Goal: Task Accomplishment & Management: Manage account settings

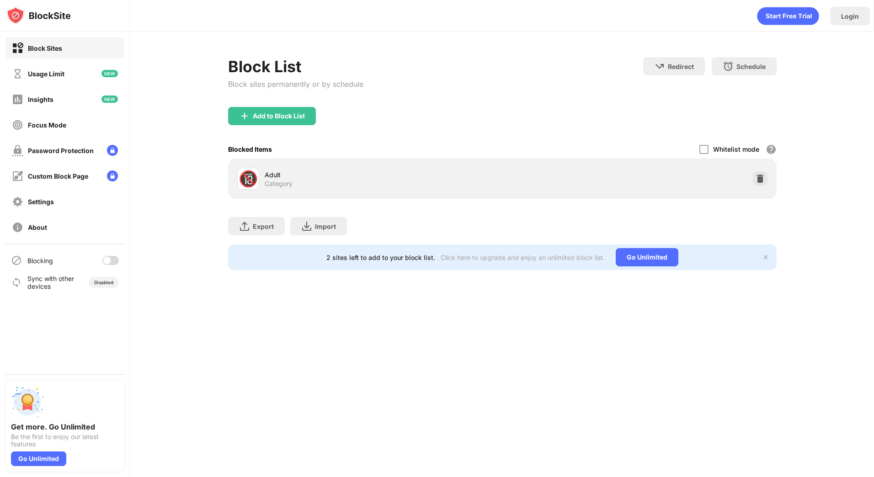
click at [112, 259] on div at bounding box center [110, 260] width 16 height 9
click at [762, 182] on img at bounding box center [760, 178] width 9 height 9
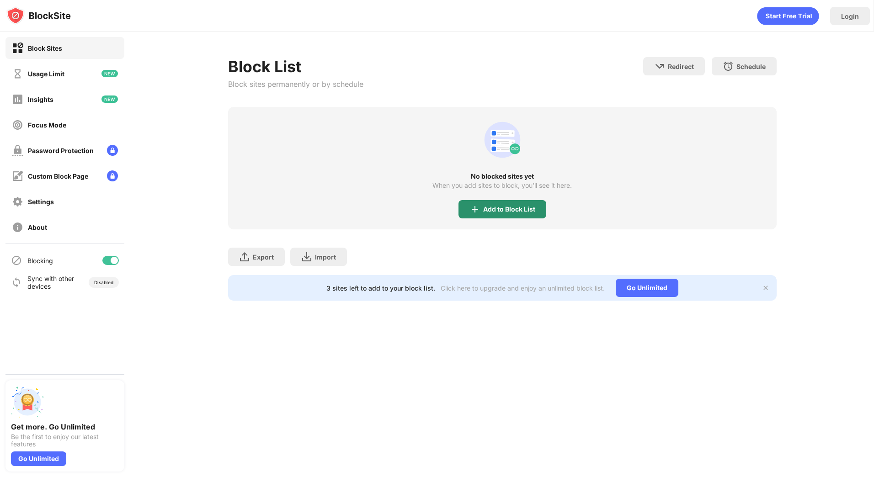
click at [483, 203] on div "Add to Block List" at bounding box center [503, 209] width 88 height 18
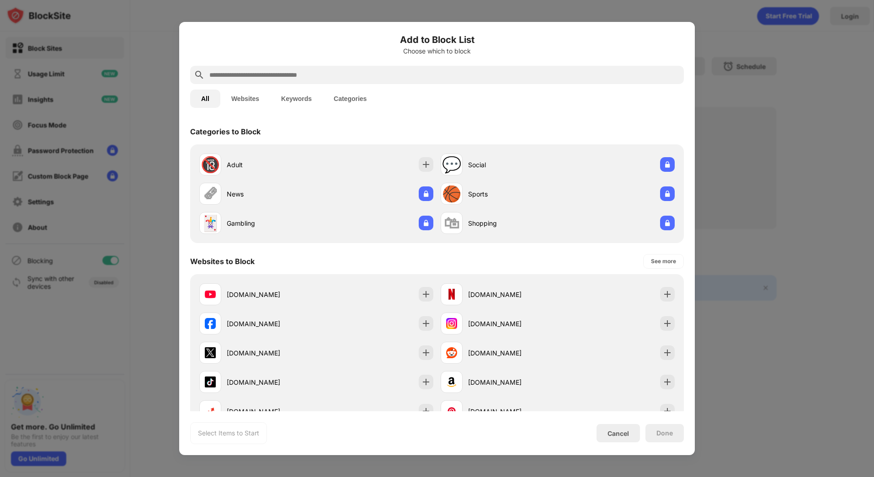
click at [365, 76] on input "text" at bounding box center [444, 74] width 472 height 11
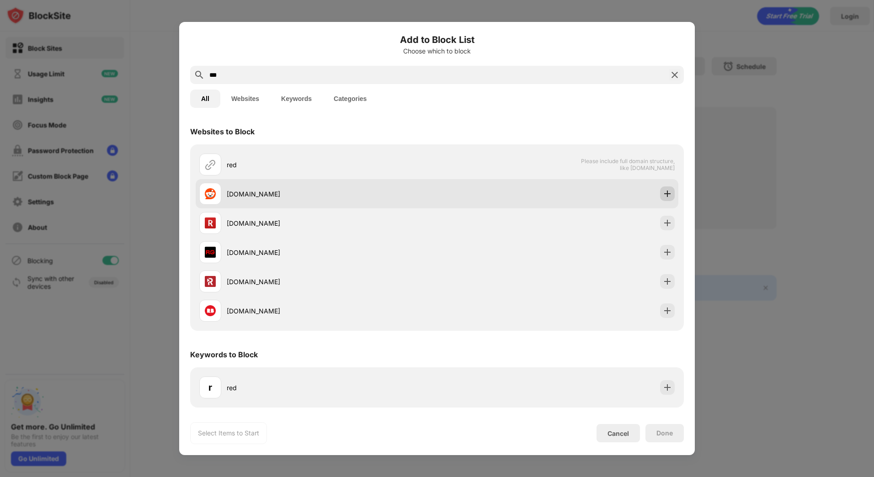
type input "***"
click at [665, 197] on img at bounding box center [667, 193] width 9 height 9
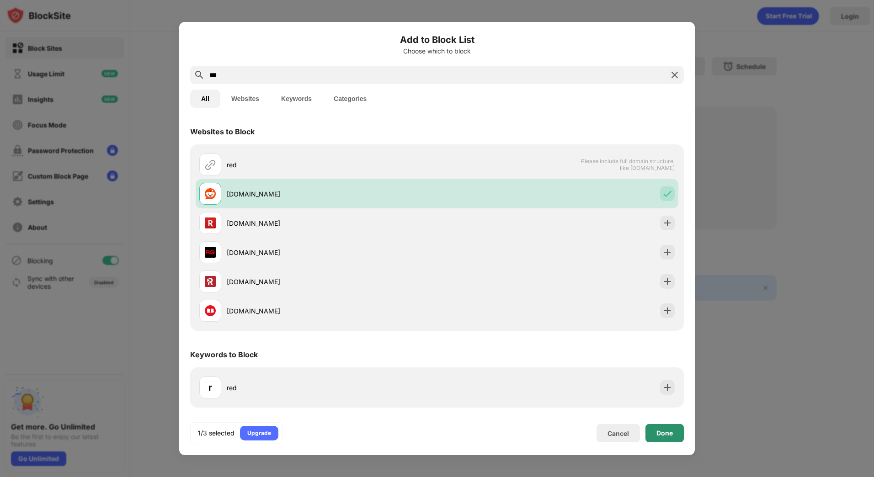
click at [663, 433] on div "Done" at bounding box center [665, 433] width 16 height 7
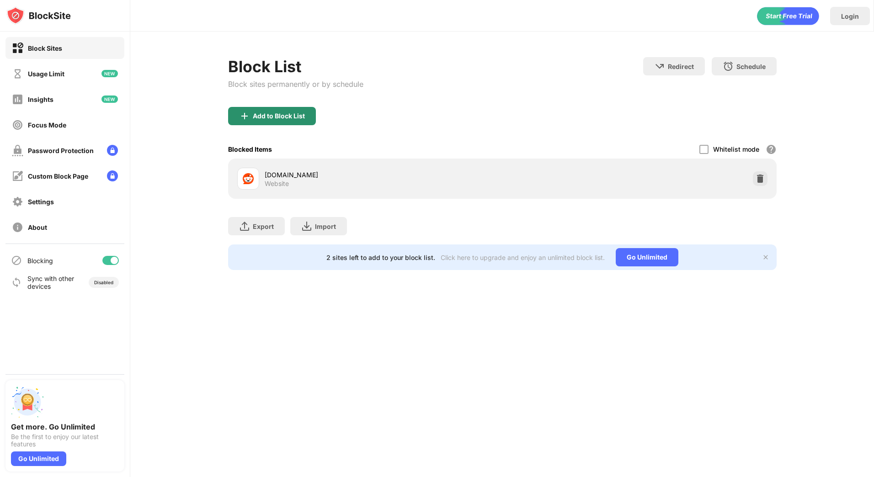
click at [282, 119] on div "Add to Block List" at bounding box center [279, 115] width 52 height 7
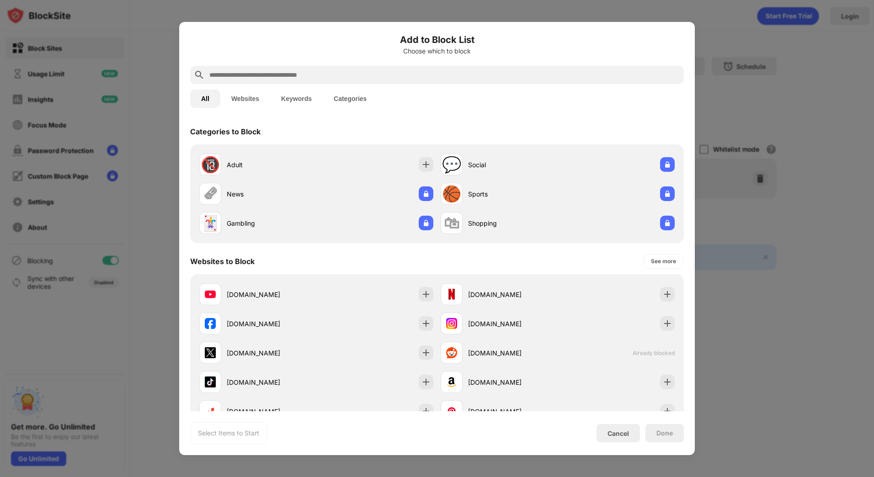
click at [337, 75] on input "text" at bounding box center [444, 74] width 472 height 11
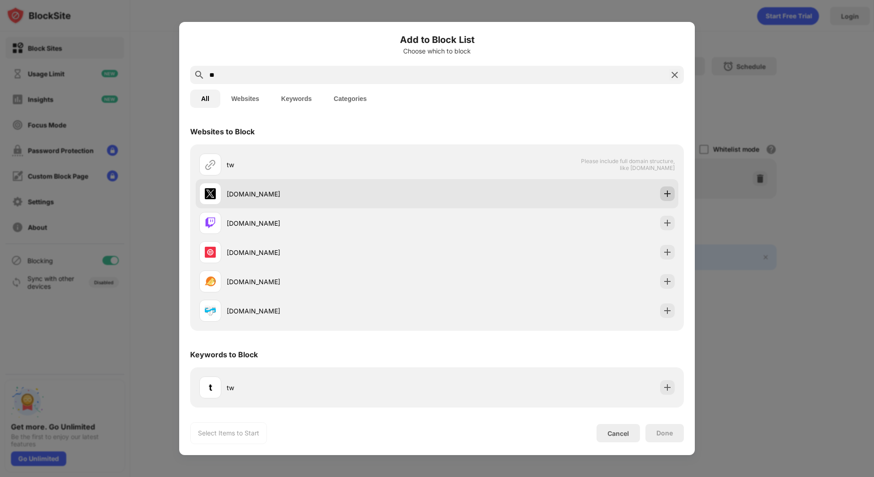
type input "**"
click at [665, 190] on img at bounding box center [667, 193] width 9 height 9
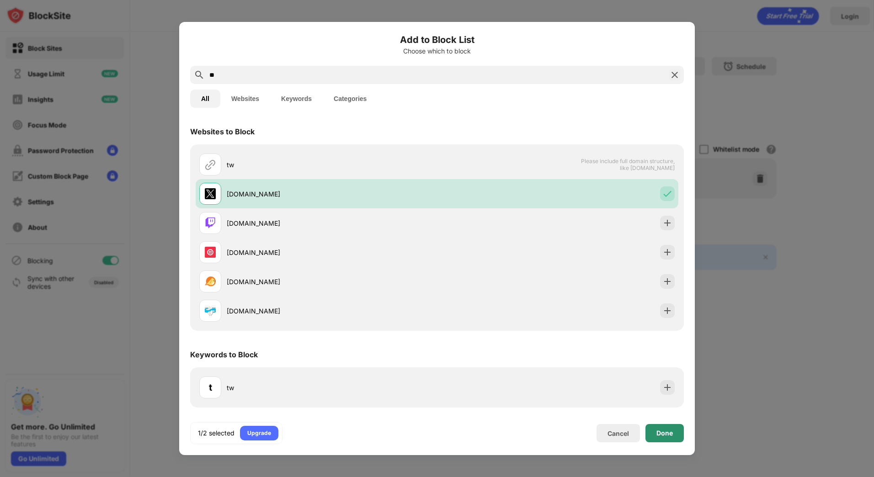
click at [665, 437] on div "Done" at bounding box center [665, 433] width 16 height 7
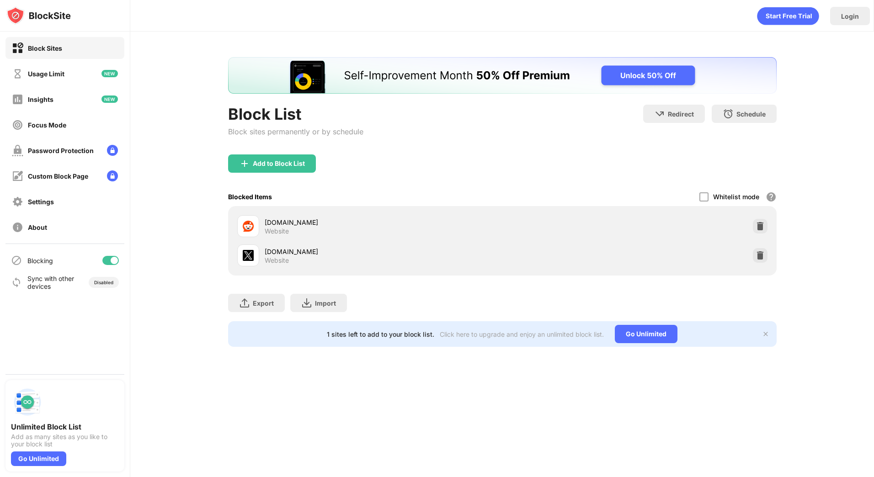
click at [531, 257] on div "[DOMAIN_NAME] Website" at bounding box center [503, 255] width 538 height 29
click at [110, 262] on div at bounding box center [110, 260] width 16 height 9
